Goal: Task Accomplishment & Management: Use online tool/utility

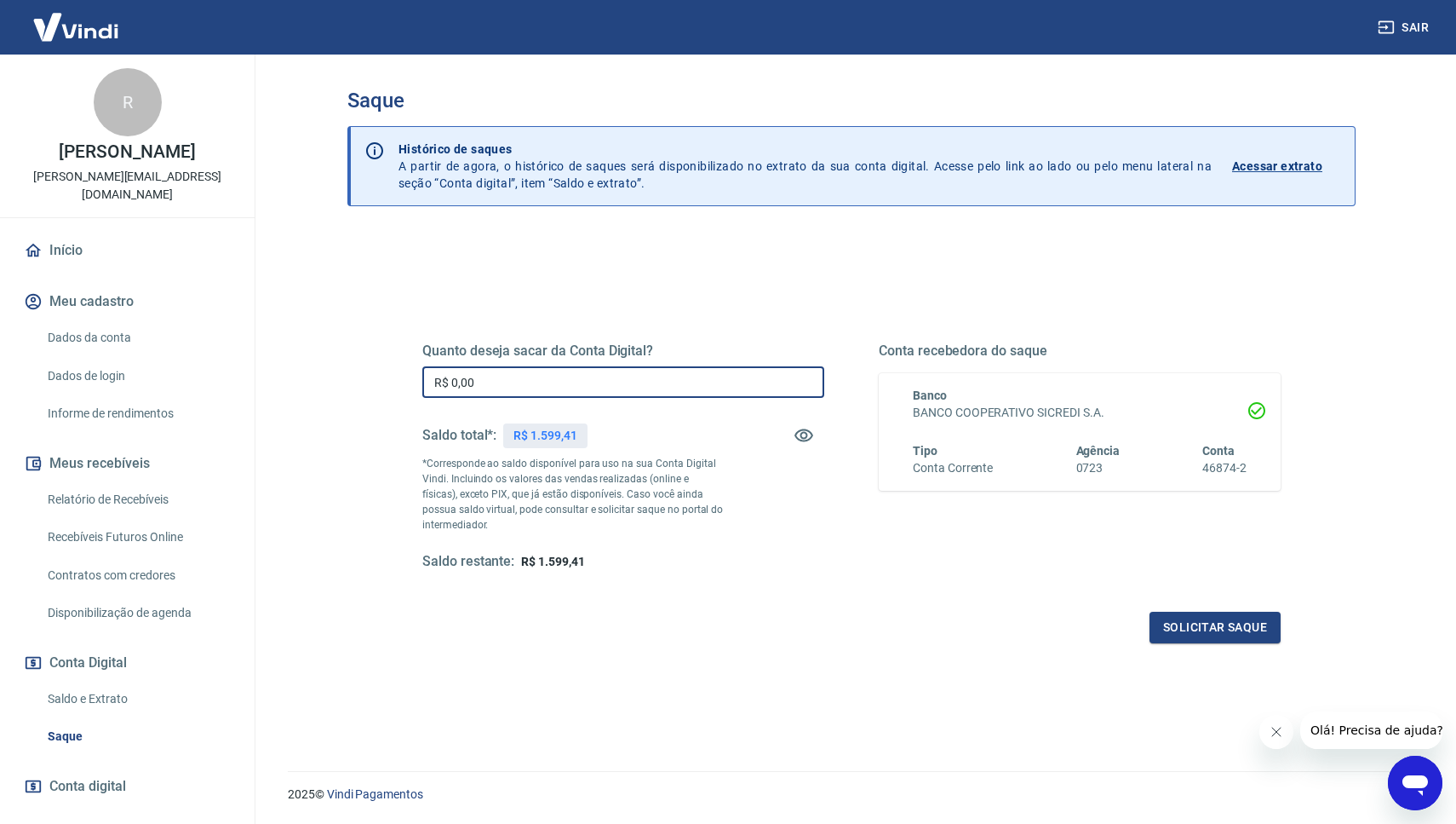
click at [480, 383] on input "R$ 0,00" at bounding box center [623, 382] width 402 height 32
type input "R$ 1.599,26"
click at [1192, 627] on button "Solicitar saque" at bounding box center [1215, 627] width 131 height 32
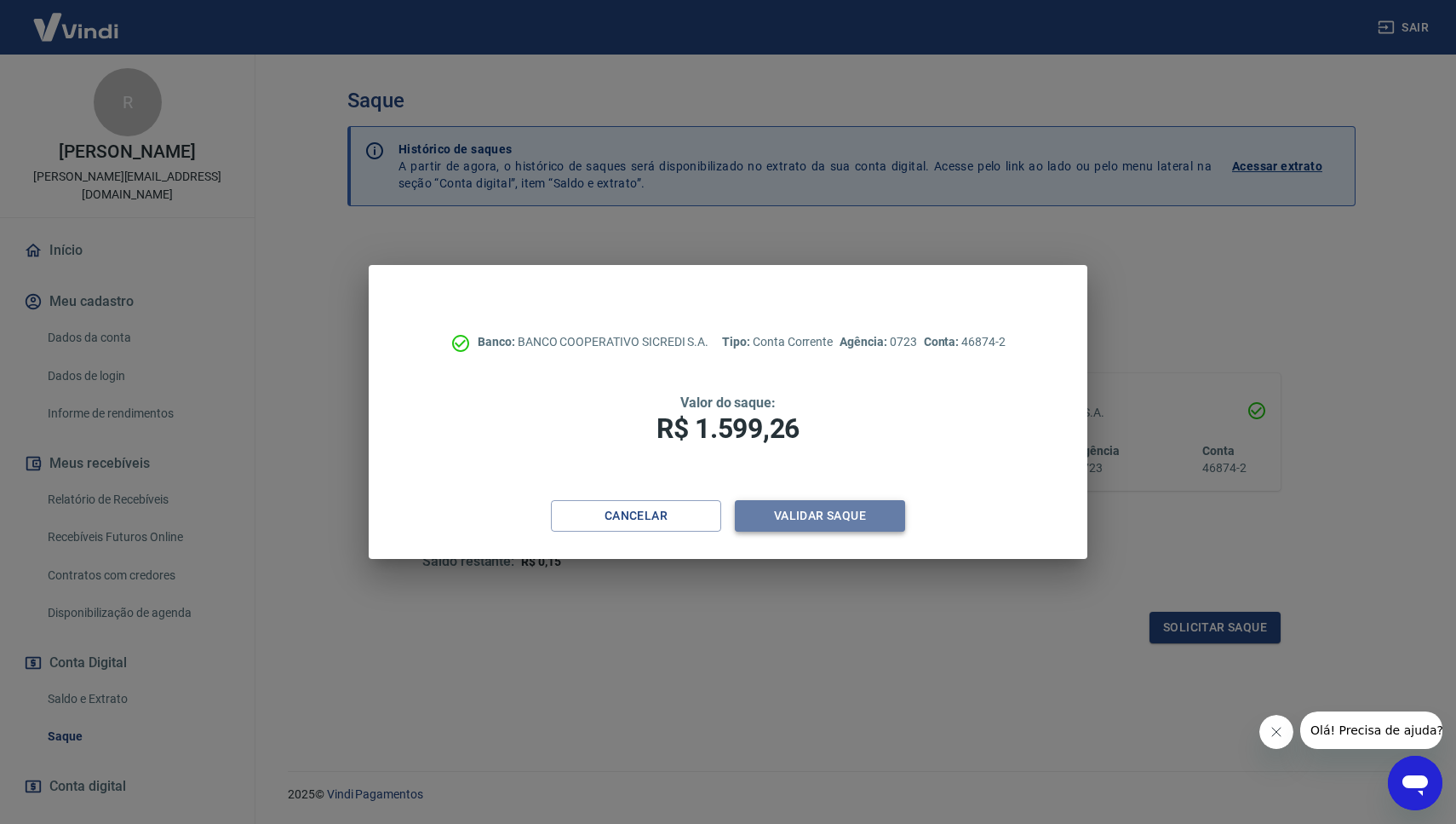
click at [796, 513] on button "Validar saque" at bounding box center [819, 516] width 170 height 32
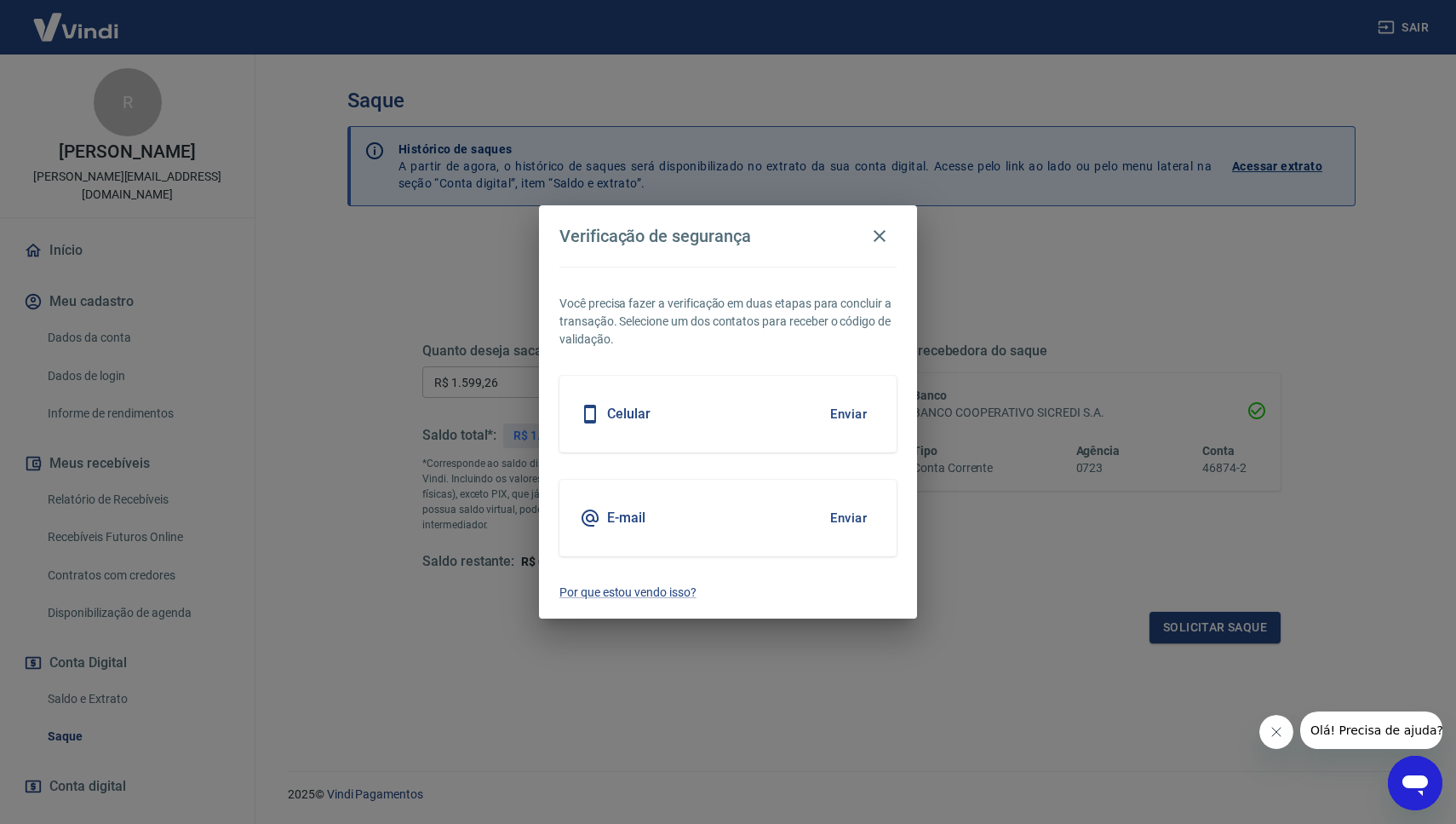
click at [631, 522] on h5 "E-mail" at bounding box center [626, 518] width 39 height 17
click at [834, 518] on button "Enviar" at bounding box center [849, 518] width 56 height 36
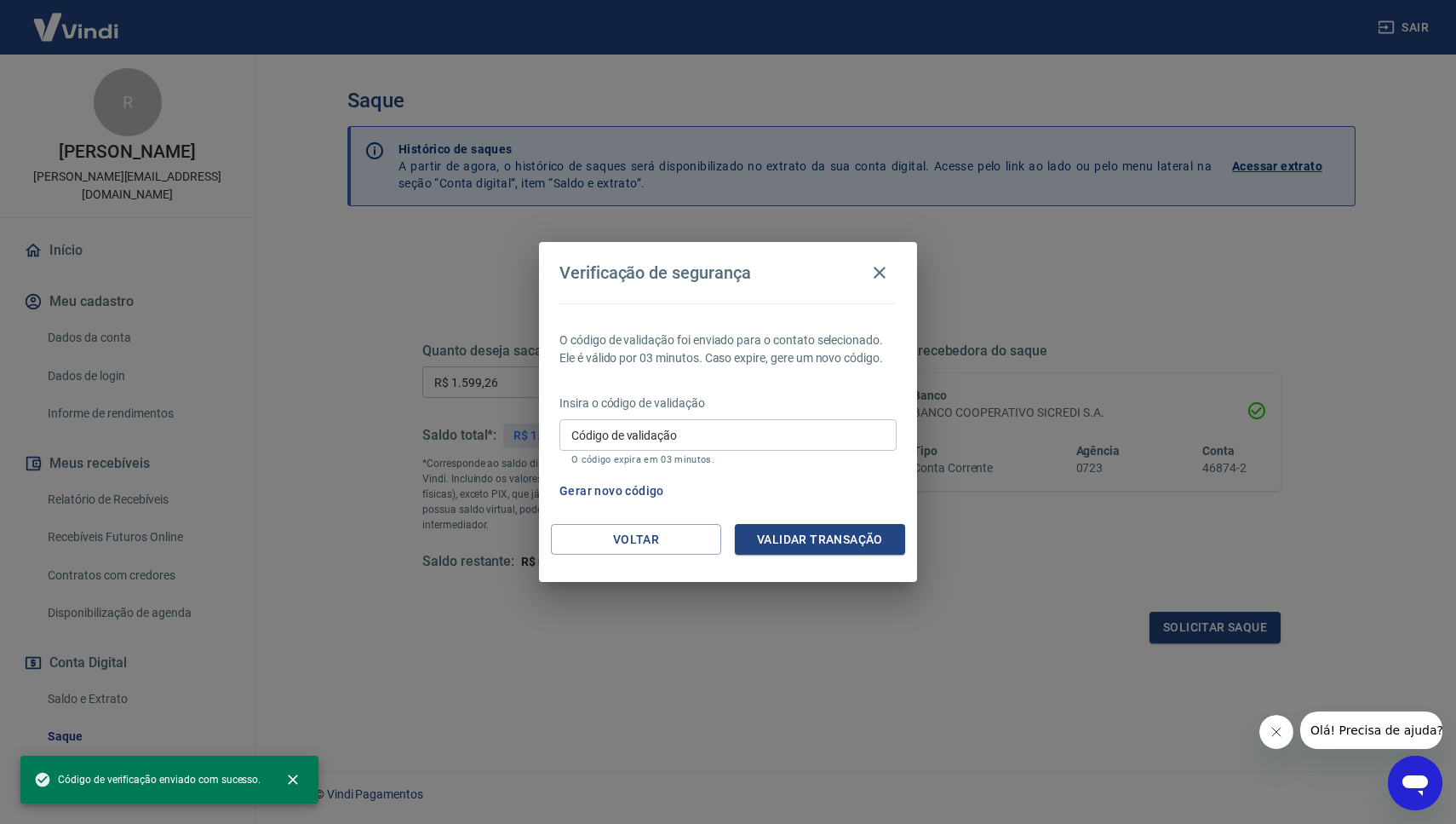
click at [709, 435] on input "Código de validação" at bounding box center [728, 434] width 337 height 32
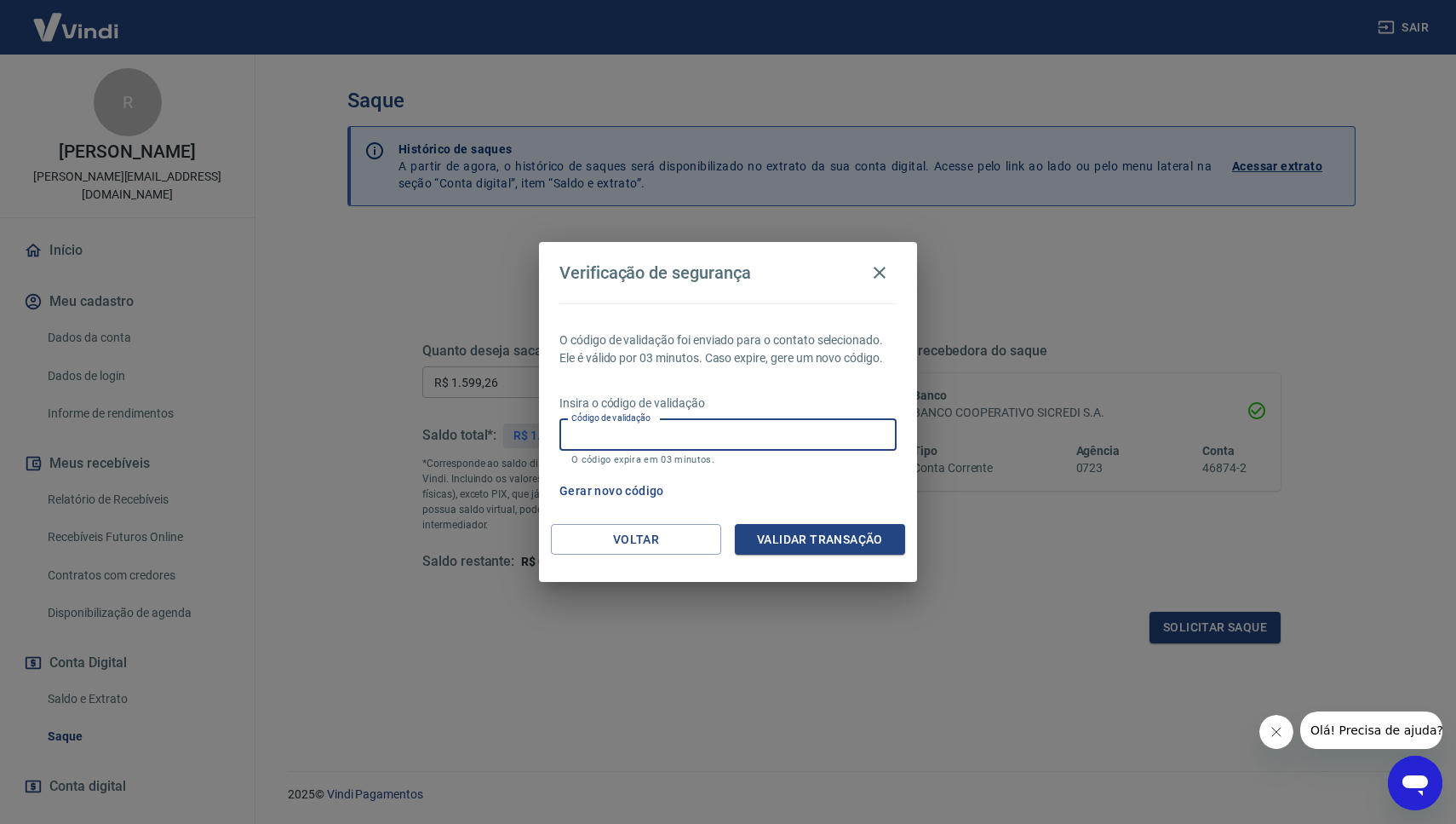
paste input "667458"
type input "667458"
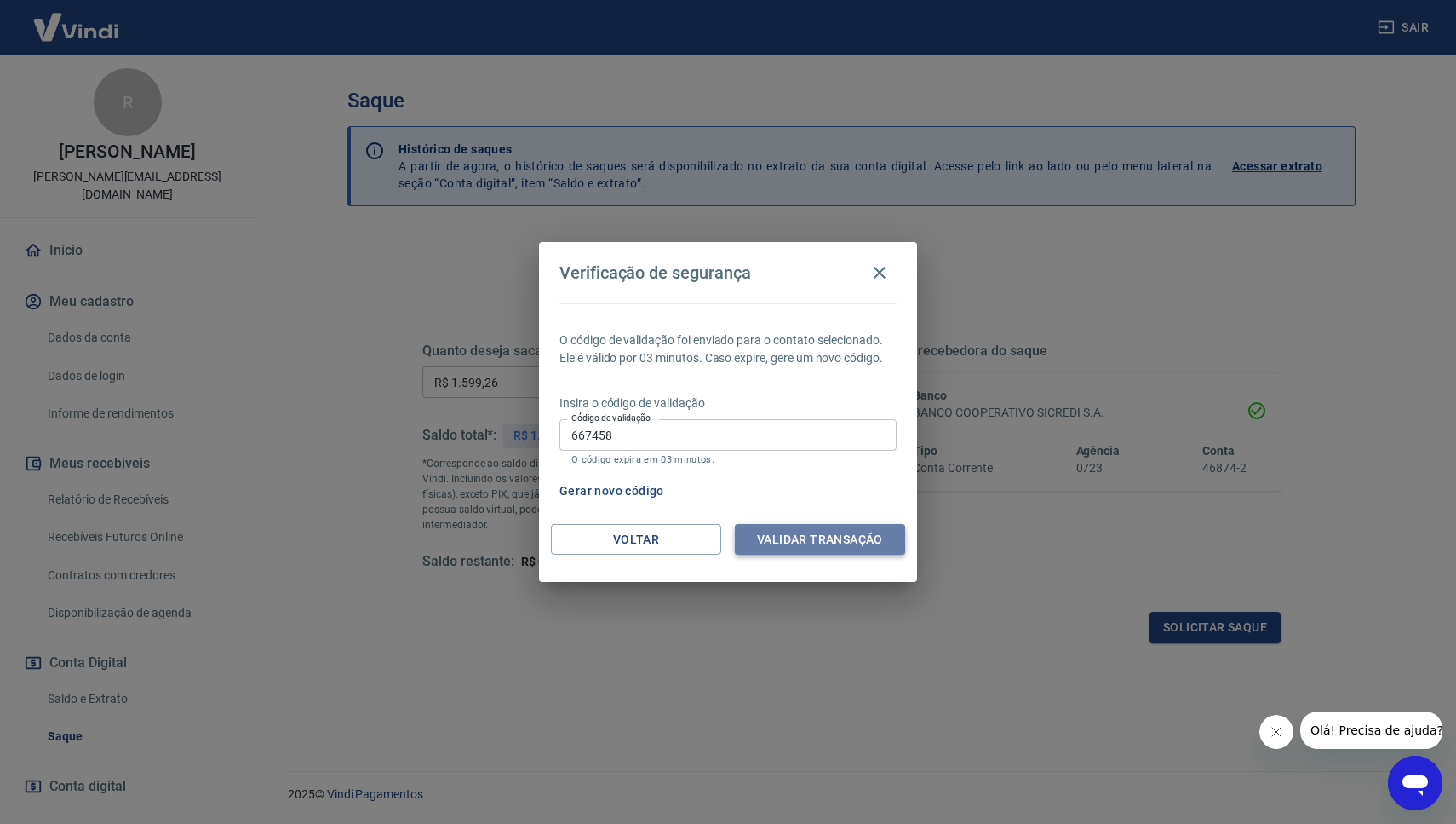
click at [779, 544] on button "Validar transação" at bounding box center [819, 539] width 170 height 32
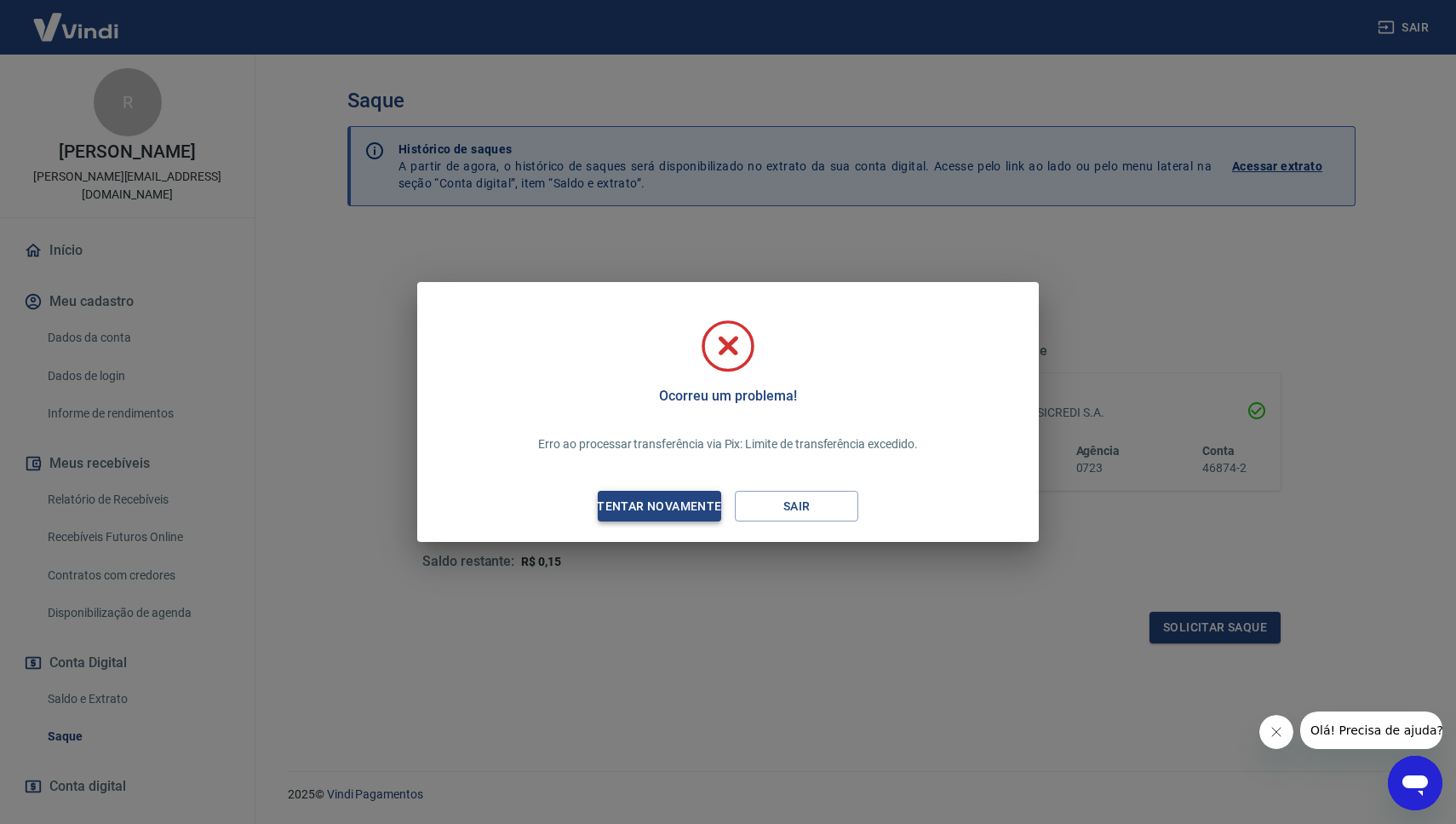
click at [646, 508] on div "Tentar novamente" at bounding box center [659, 506] width 166 height 21
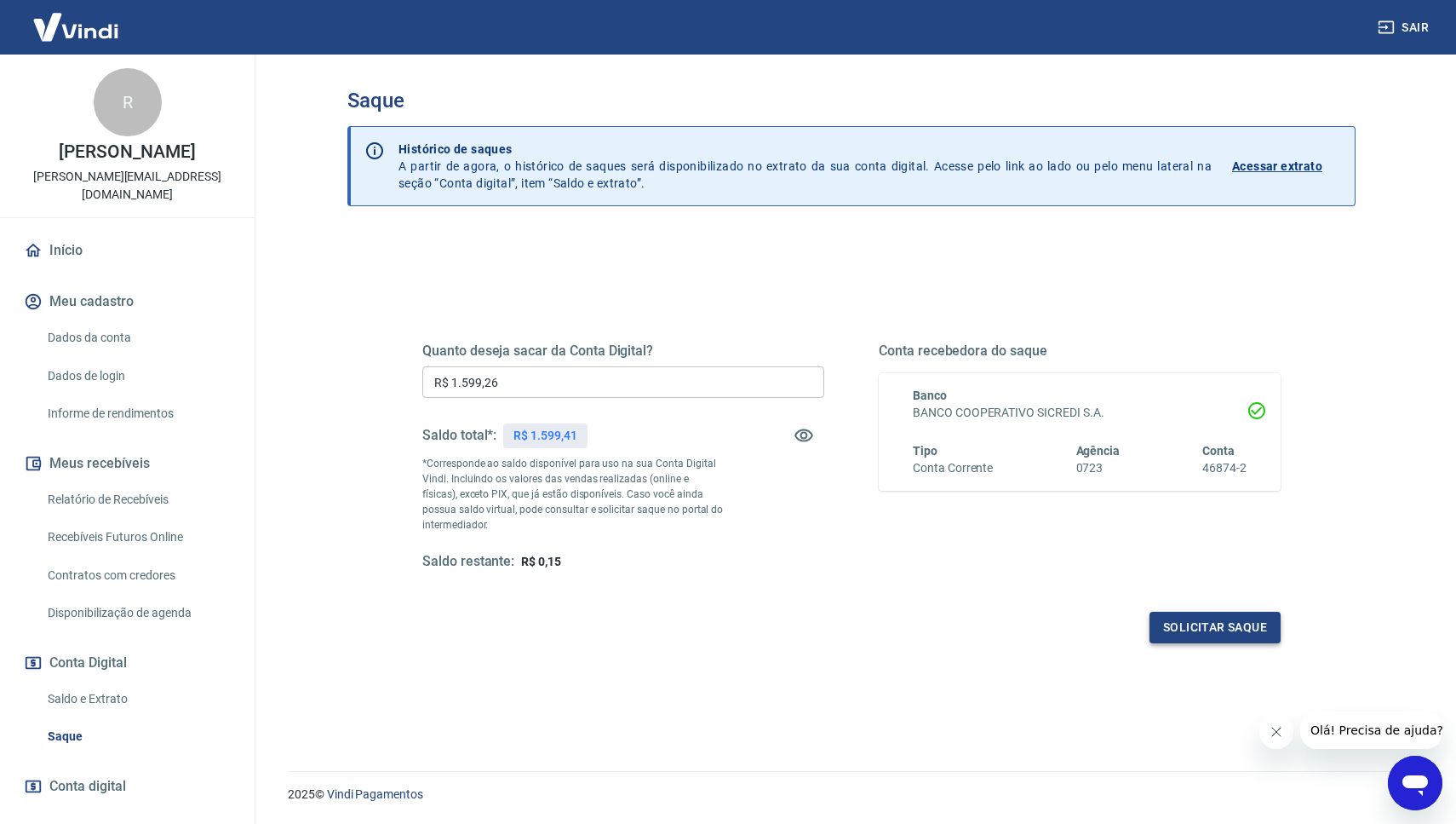
click at [1209, 630] on button "Solicitar saque" at bounding box center [1215, 627] width 131 height 32
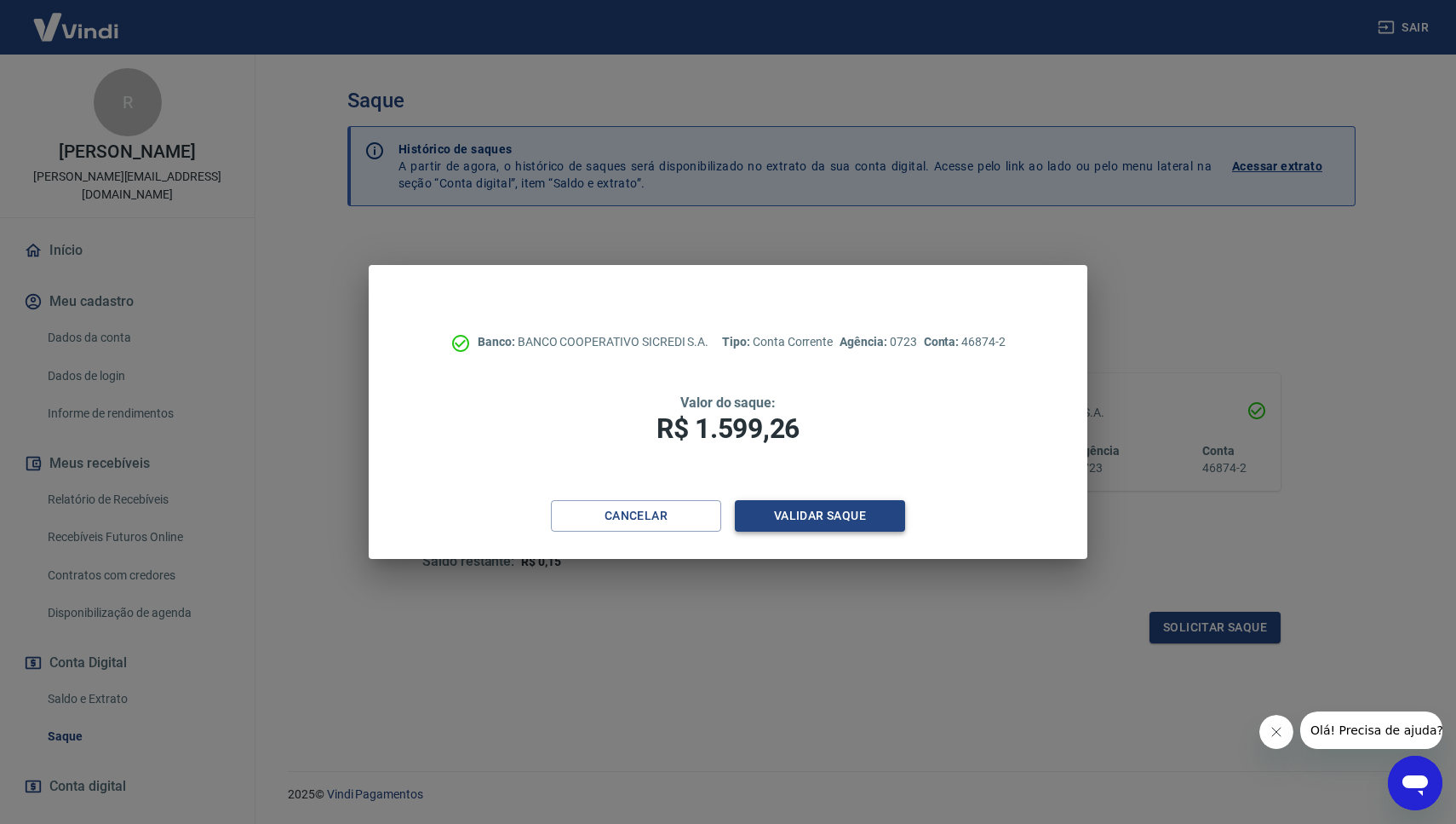
click at [820, 513] on button "Validar saque" at bounding box center [819, 516] width 170 height 32
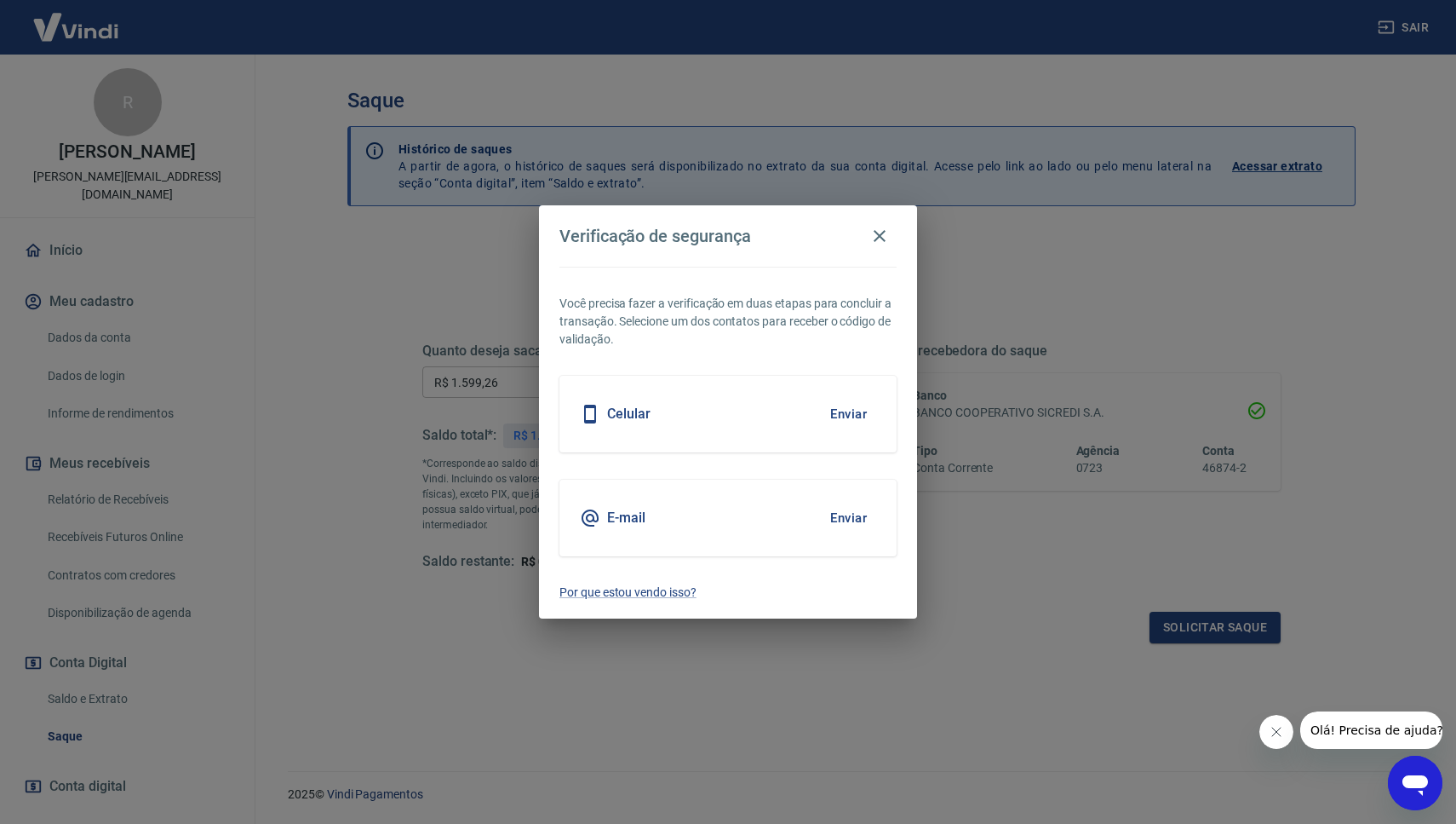
click at [842, 514] on button "Enviar" at bounding box center [849, 518] width 56 height 36
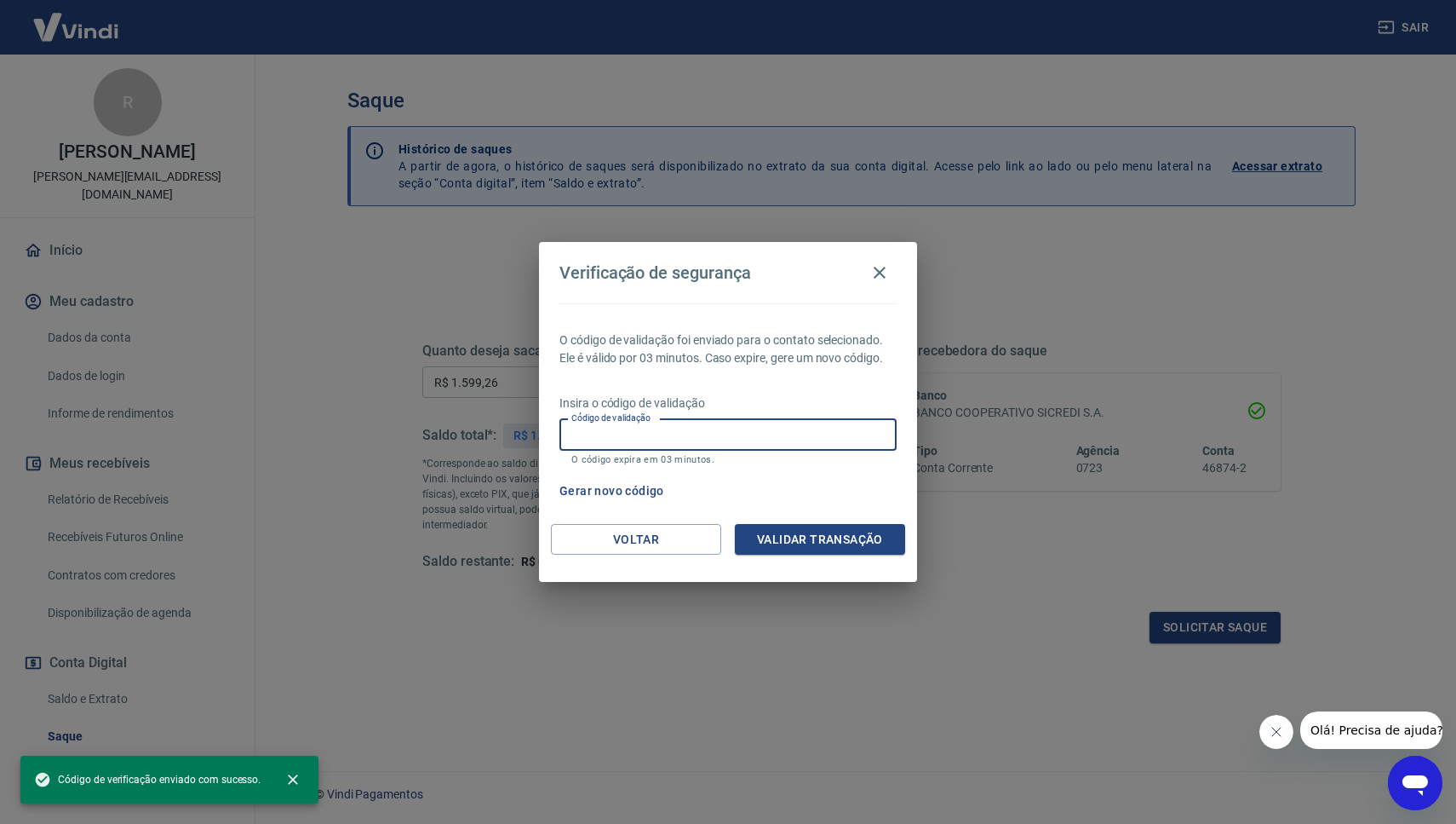
click at [722, 436] on input "Código de validação" at bounding box center [728, 434] width 337 height 32
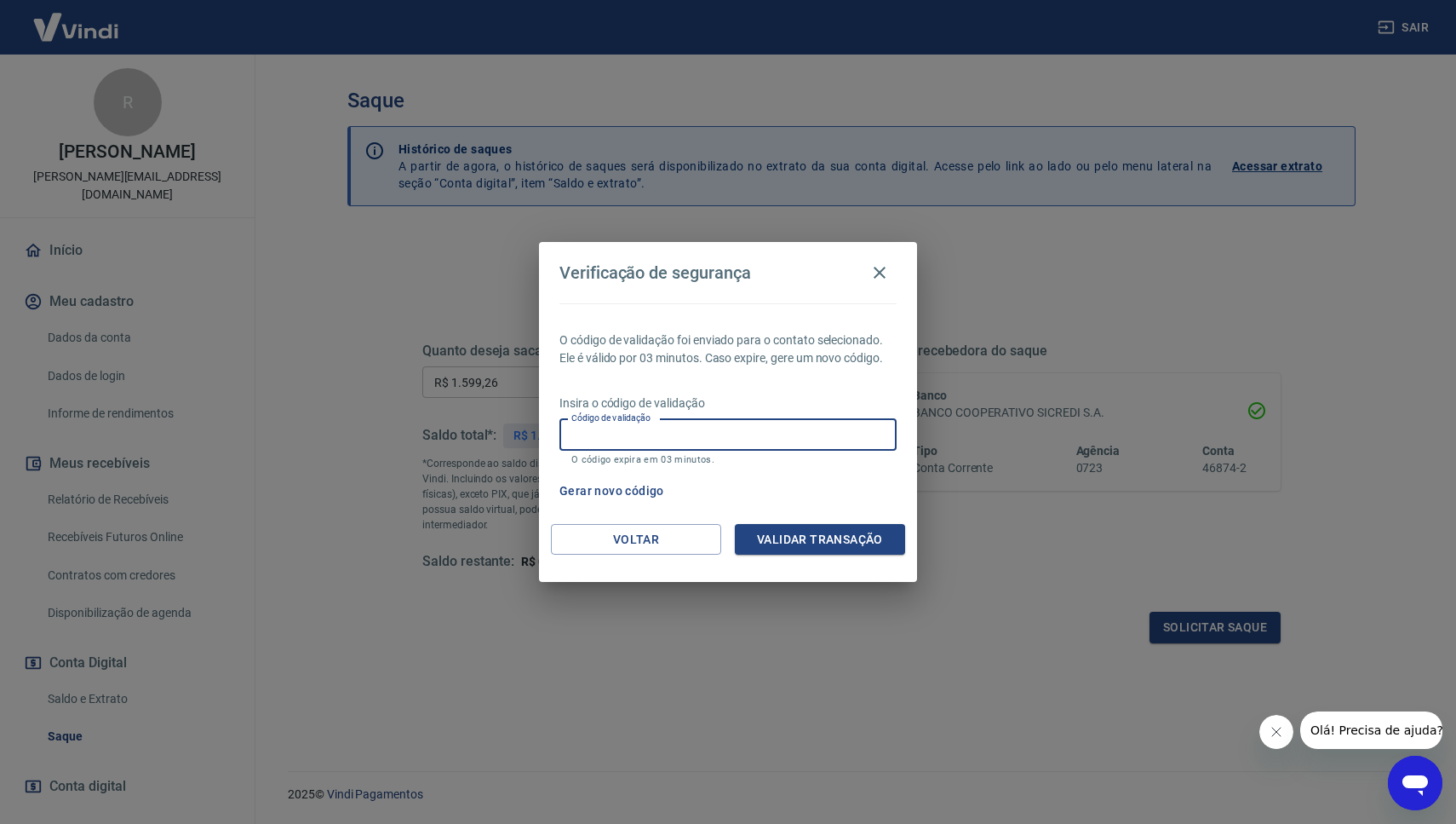
paste input "247542"
type input "247542"
click at [800, 534] on button "Validar transação" at bounding box center [819, 539] width 170 height 32
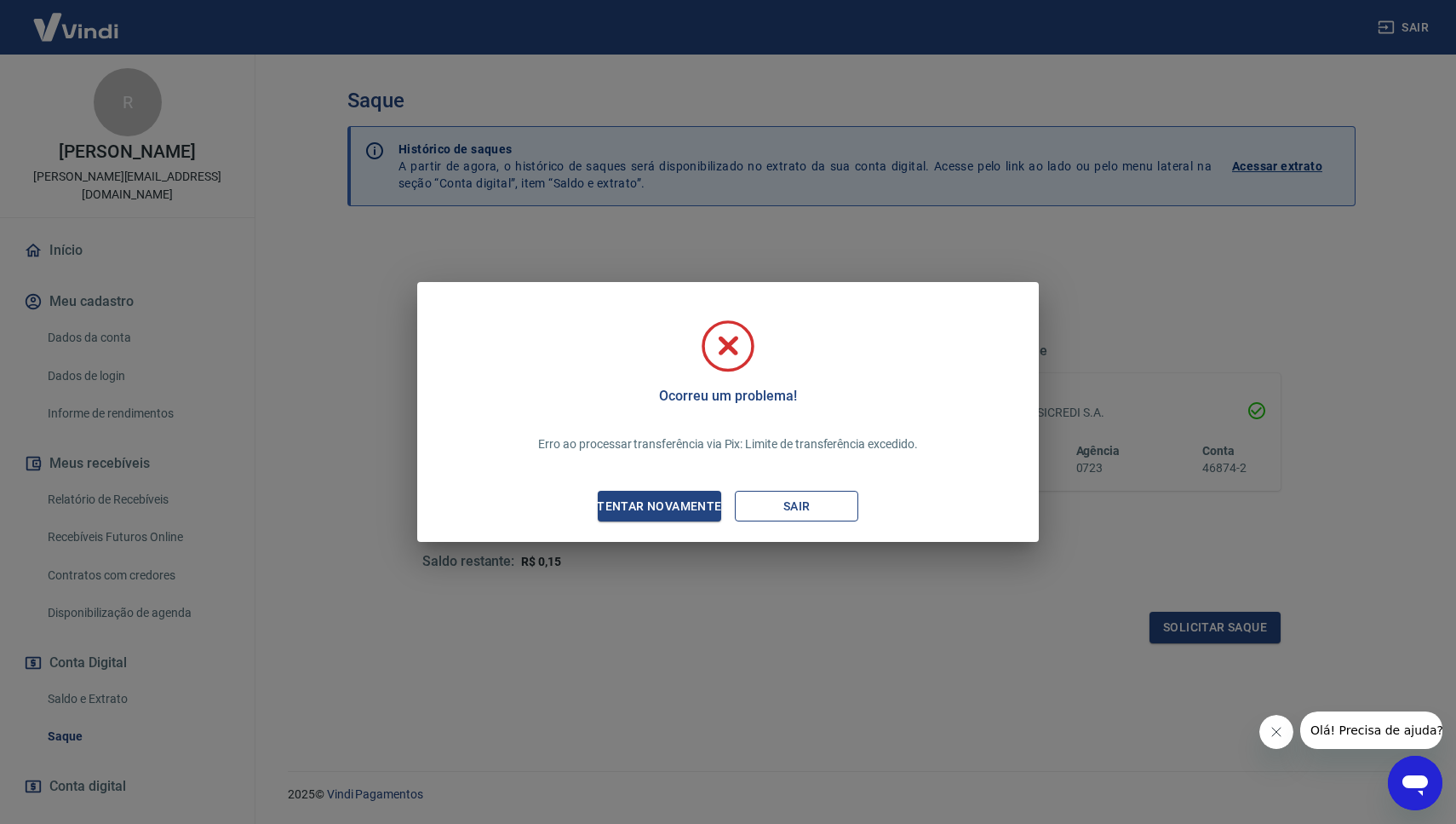
click at [782, 500] on button "Sair" at bounding box center [796, 506] width 124 height 32
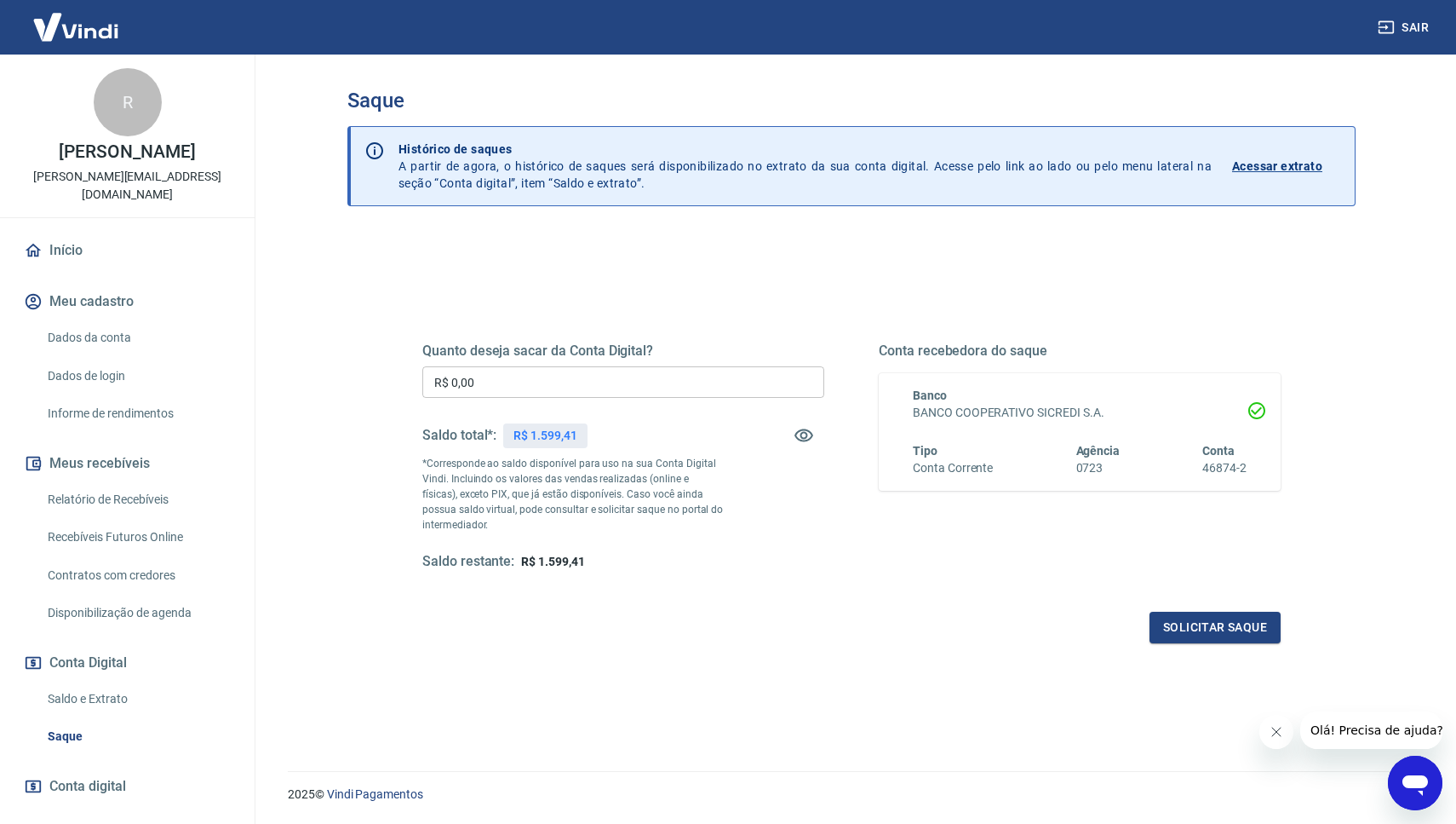
click at [502, 385] on input "R$ 0,00" at bounding box center [623, 382] width 402 height 32
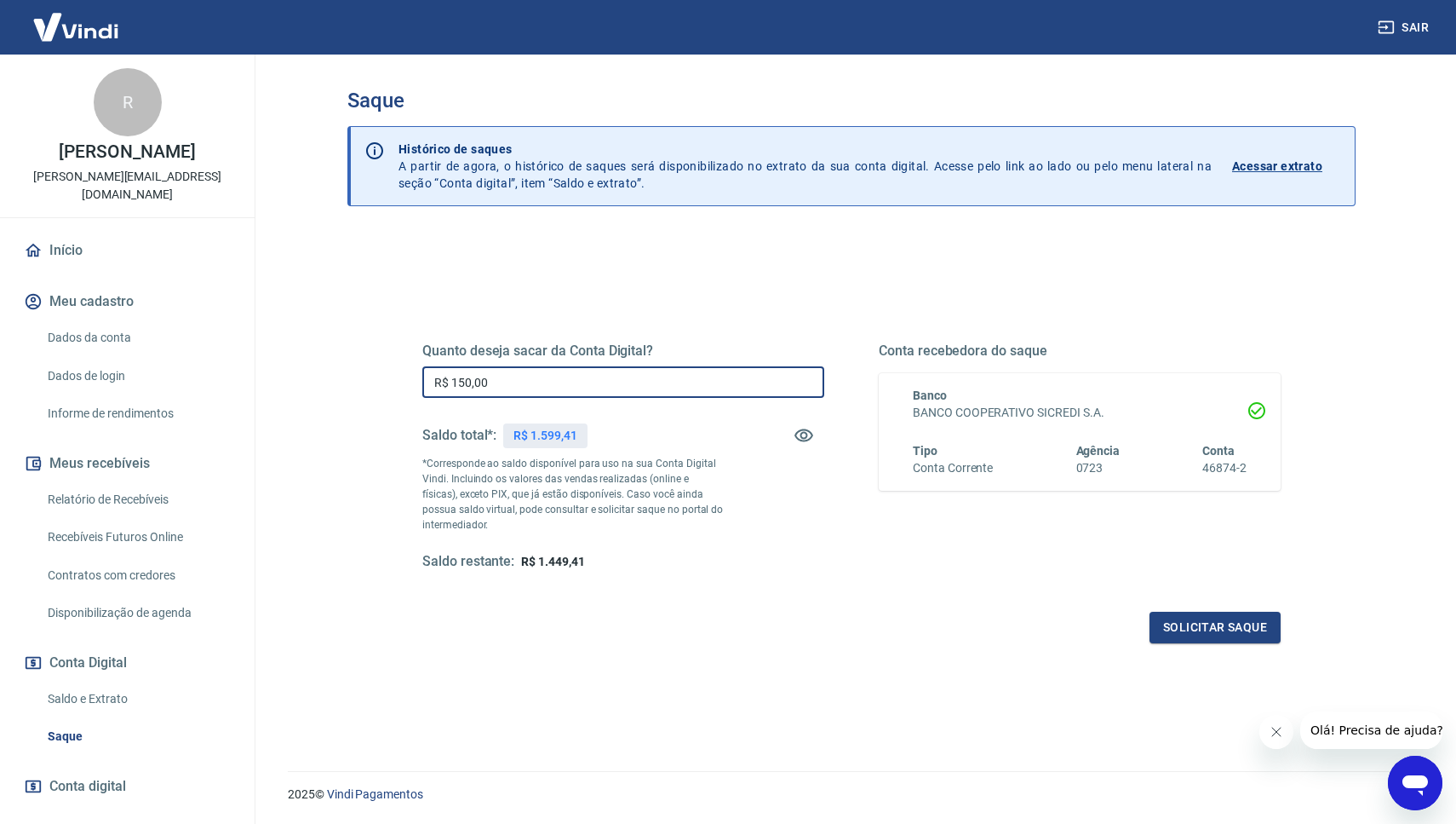
type input "R$ 1.500,00"
click at [1210, 623] on button "Solicitar saque" at bounding box center [1215, 627] width 131 height 32
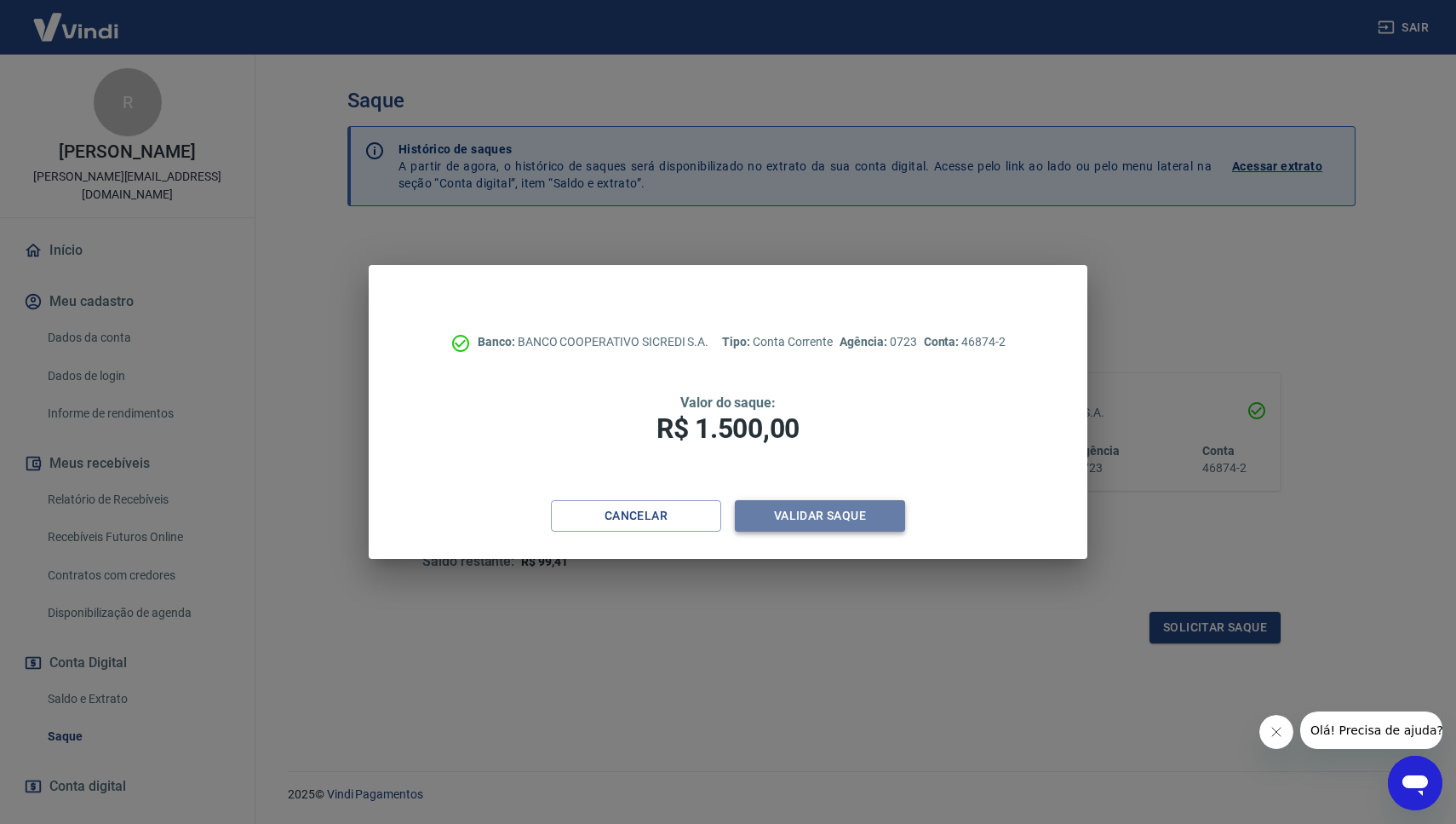
click at [789, 521] on button "Validar saque" at bounding box center [819, 516] width 170 height 32
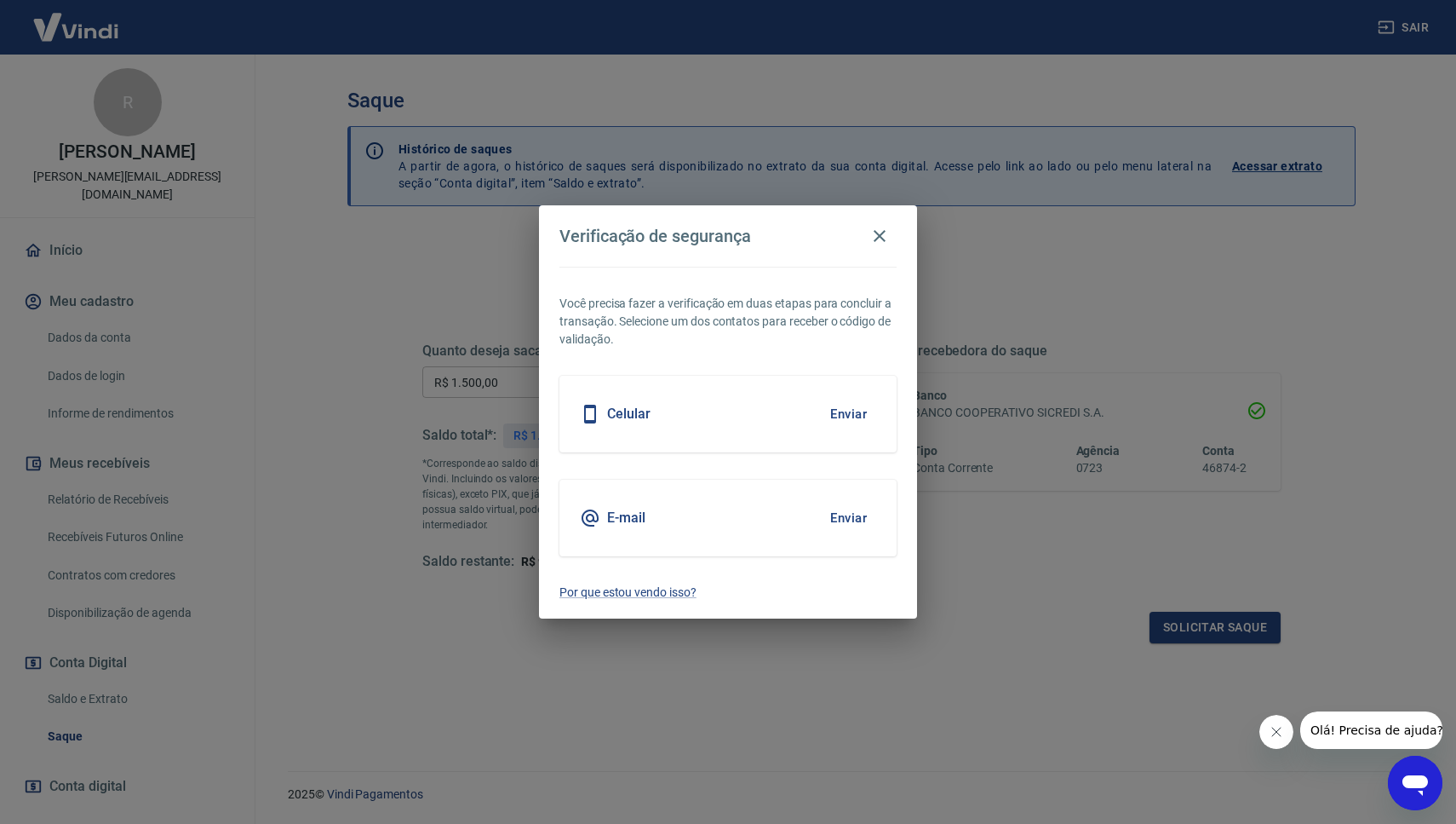
click at [840, 519] on button "Enviar" at bounding box center [849, 518] width 56 height 36
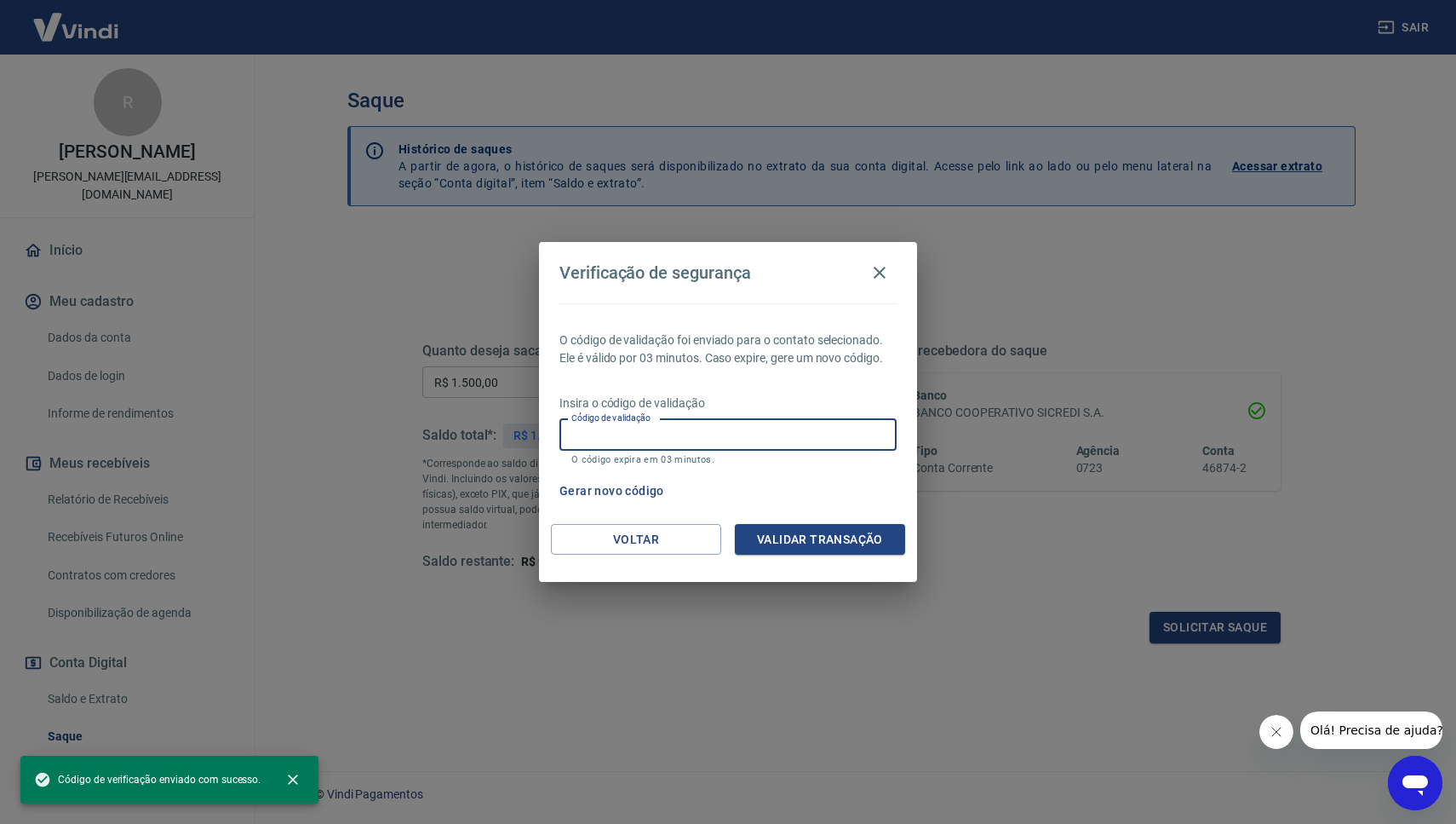
click at [704, 432] on input "Código de validação" at bounding box center [728, 434] width 337 height 32
paste input "255155"
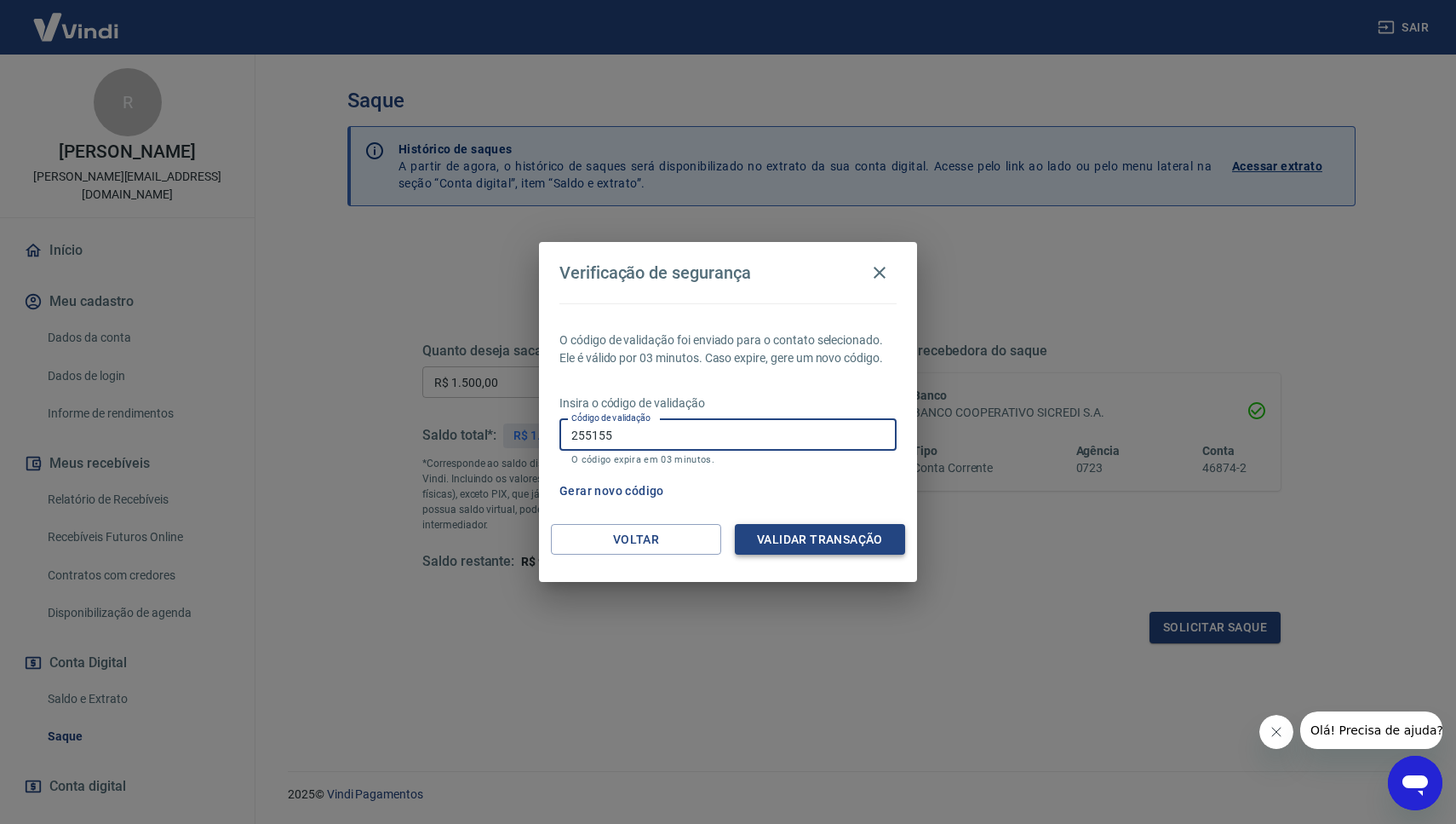
type input "255155"
click at [803, 546] on button "Validar transação" at bounding box center [819, 539] width 170 height 32
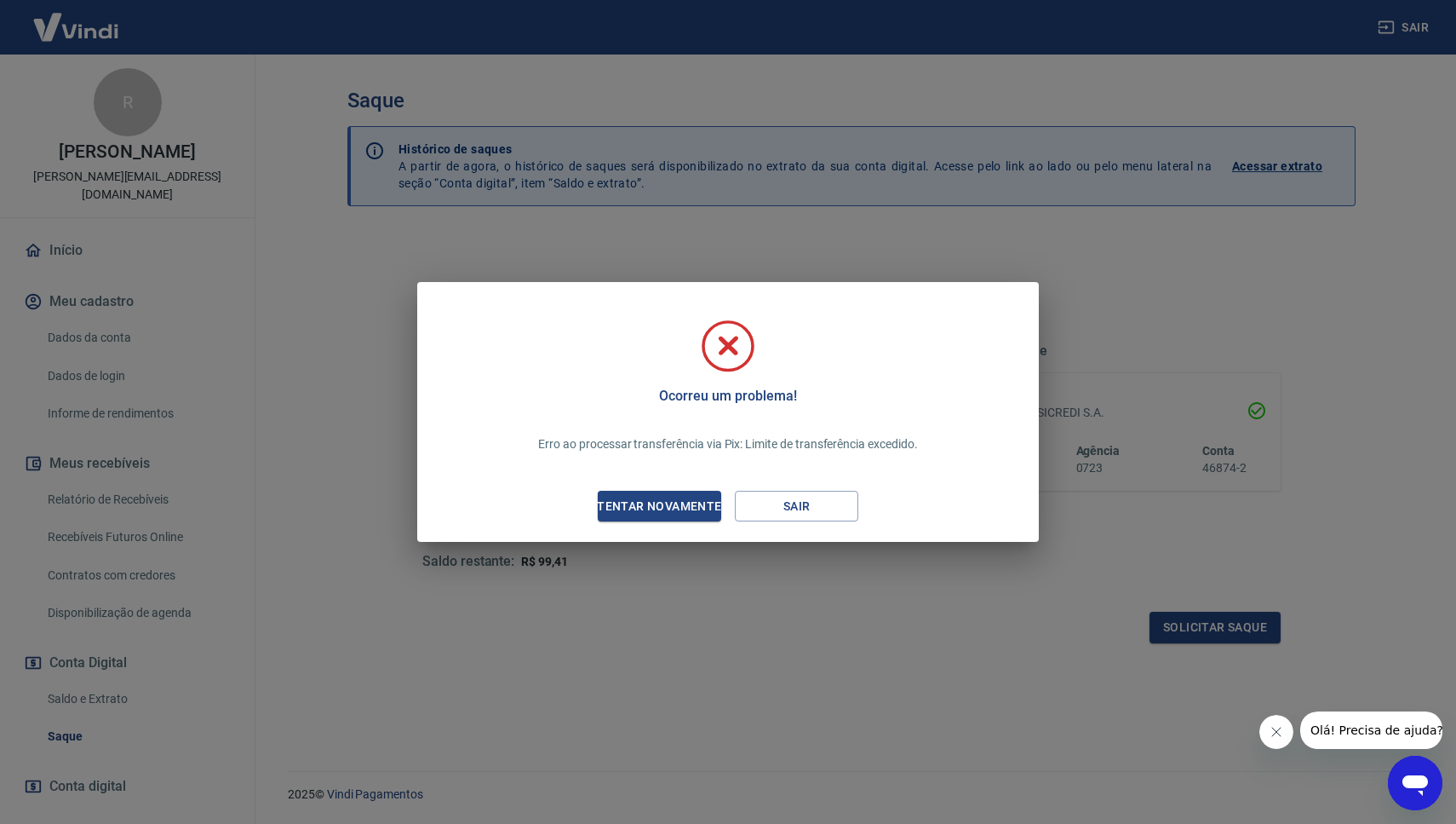
click at [686, 602] on div "Ocorreu um problema! Erro ao processar transferência via Pix: Limite de transfe…" at bounding box center [728, 412] width 1456 height 824
